Goal: Transaction & Acquisition: Download file/media

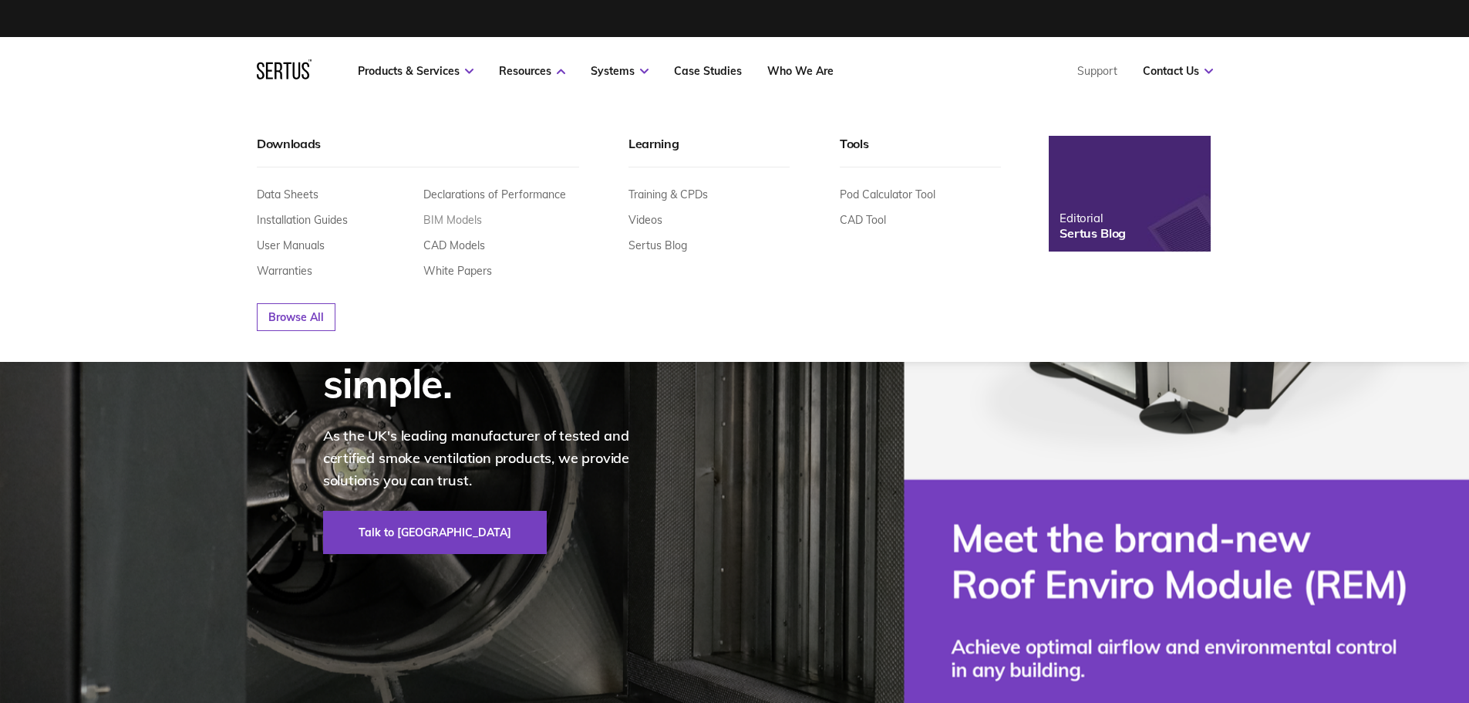
click at [458, 215] on link "BIM Models" at bounding box center [452, 220] width 59 height 14
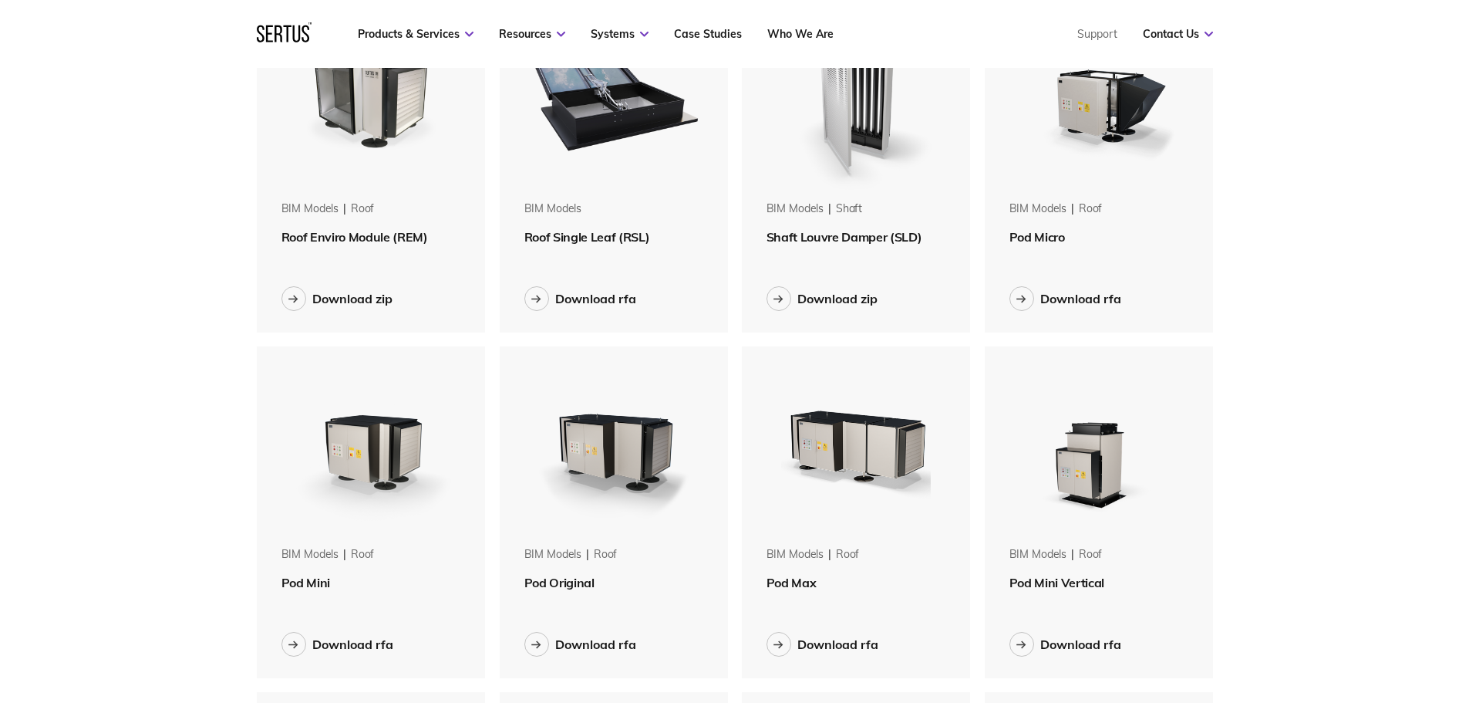
scroll to position [231, 0]
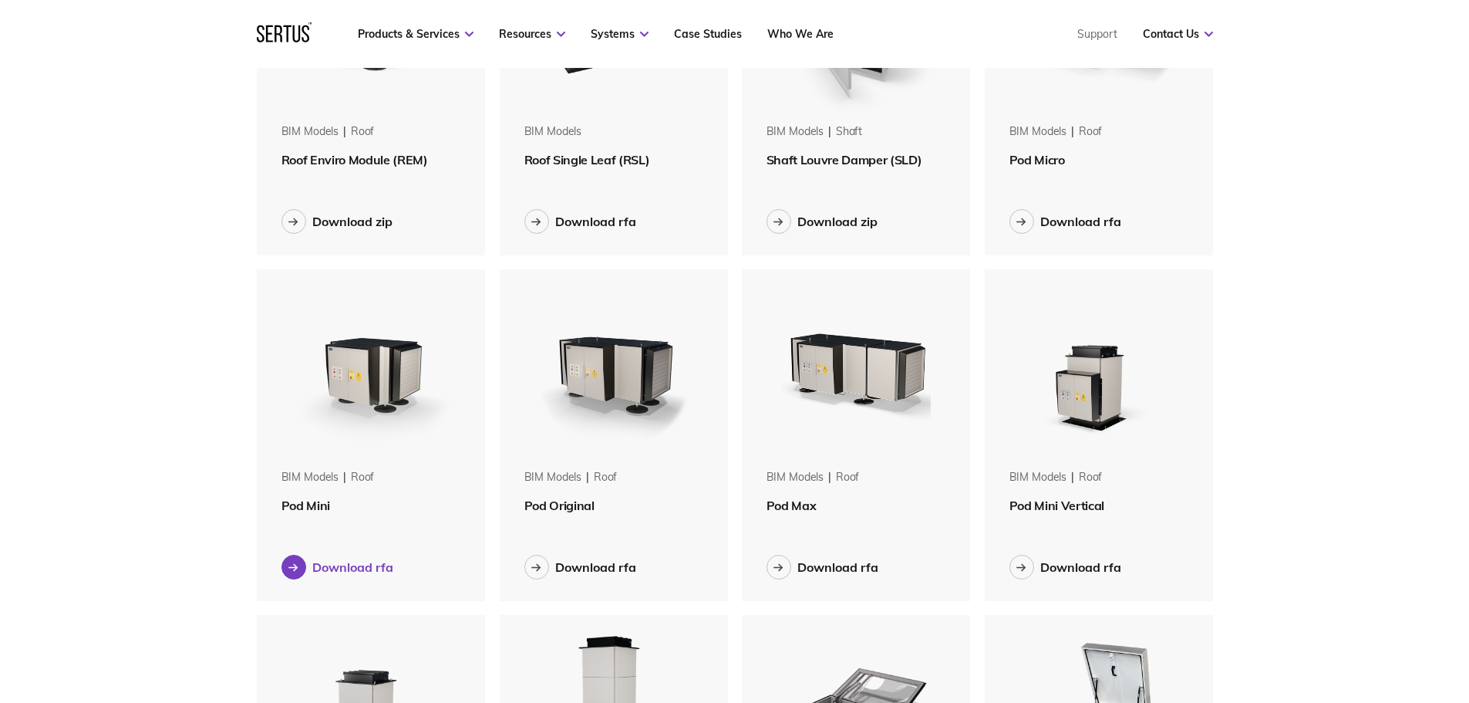
click at [363, 565] on div "Download rfa" at bounding box center [352, 566] width 81 height 15
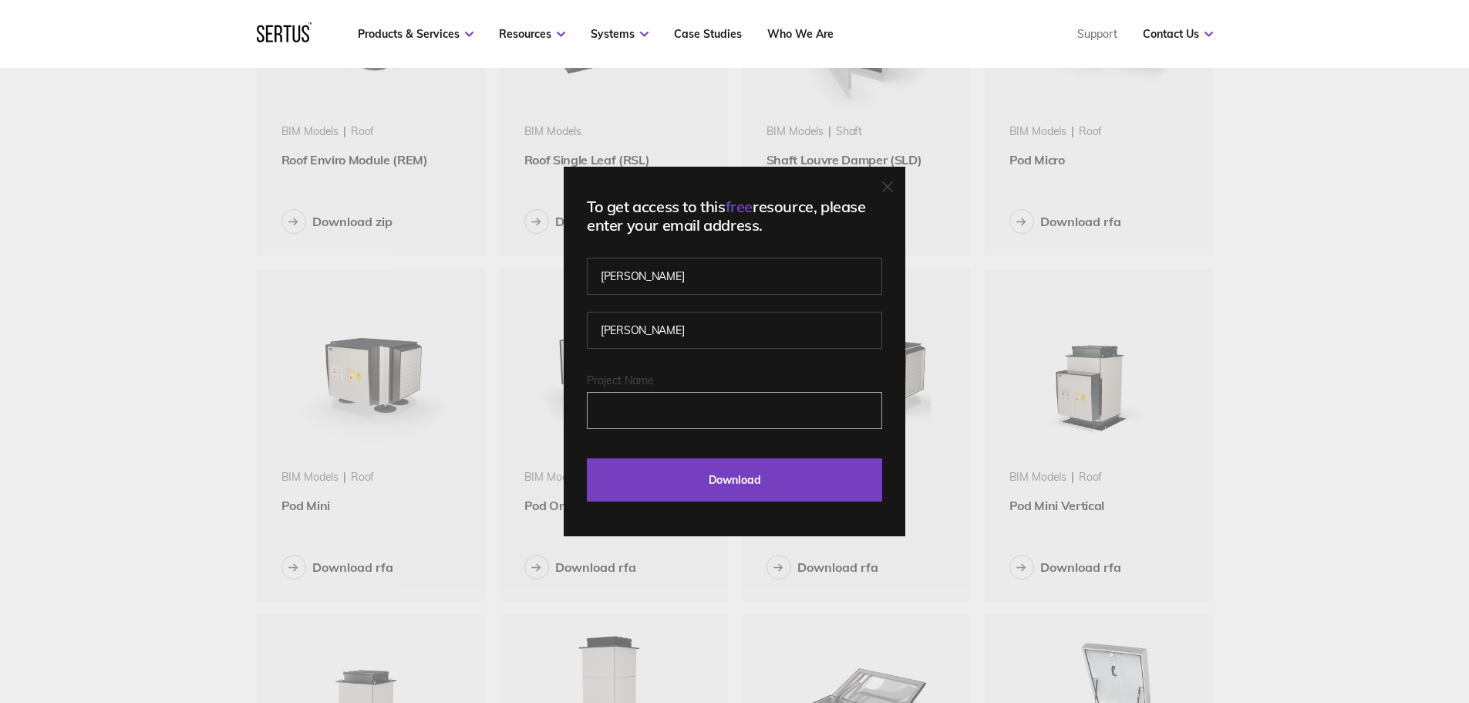
click at [665, 414] on input "Project Name" at bounding box center [734, 410] width 295 height 37
type input "[PERSON_NAME][GEOGRAPHIC_DATA]"
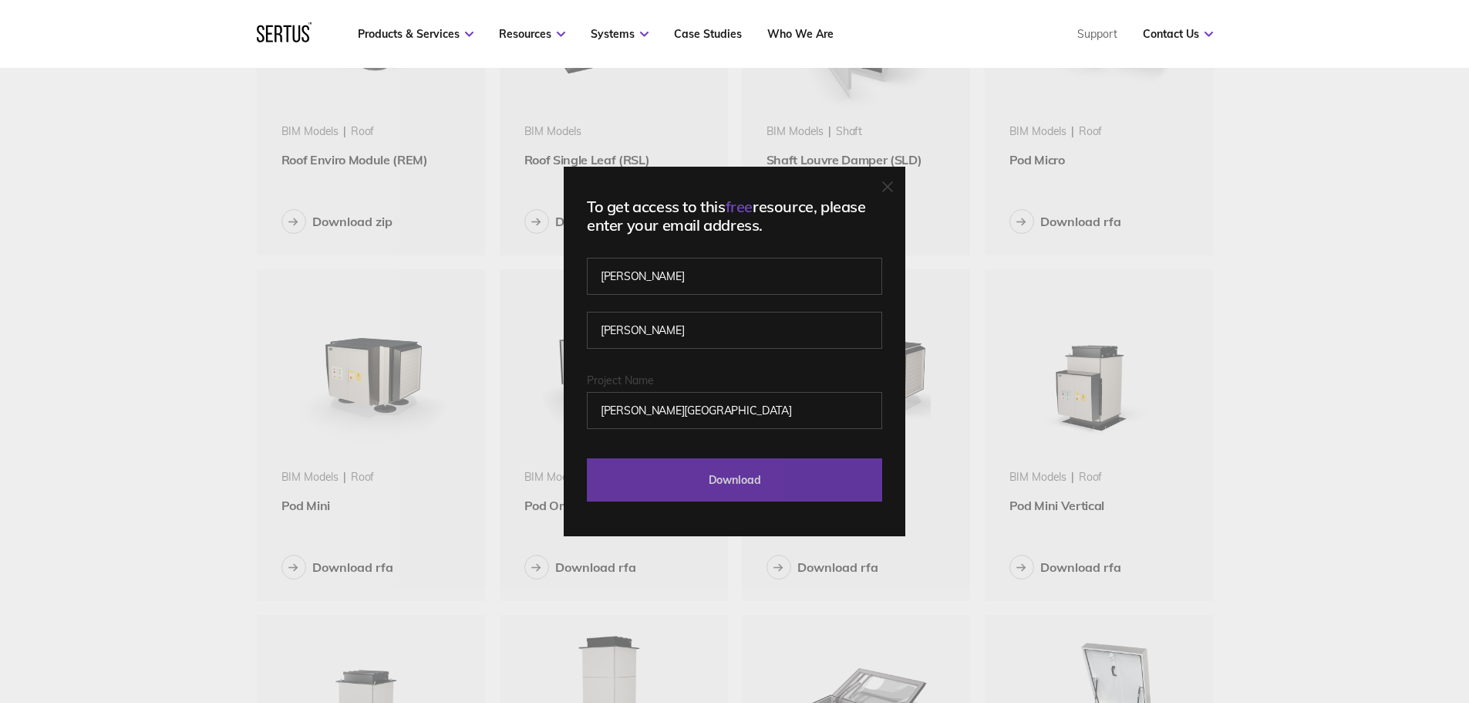
click at [738, 476] on input "Download" at bounding box center [734, 479] width 295 height 43
